Goal: Register for event/course

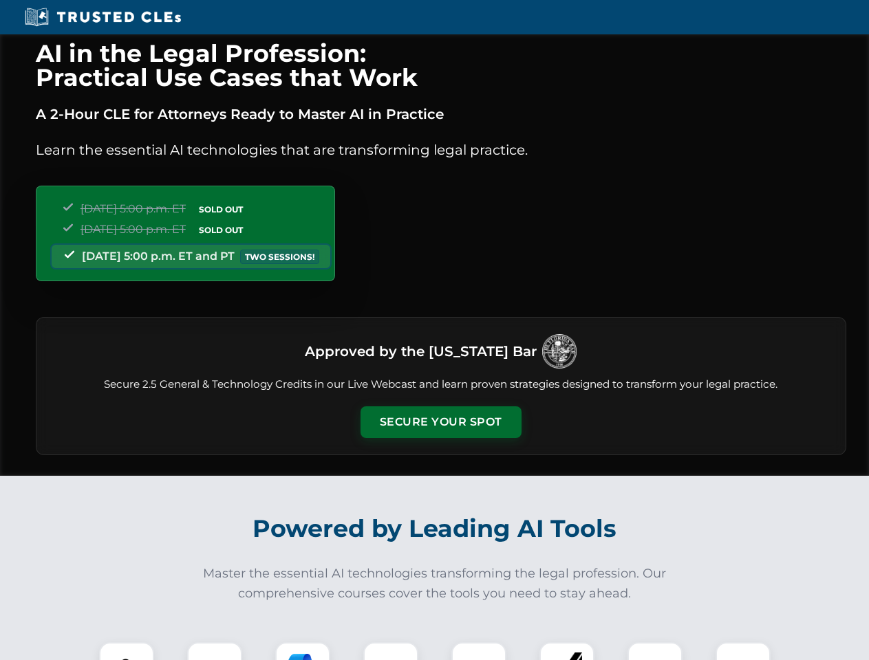
click at [440, 422] on button "Secure Your Spot" at bounding box center [440, 422] width 161 height 32
click at [127, 651] on img at bounding box center [127, 670] width 40 height 40
